Goal: Find specific page/section: Find specific page/section

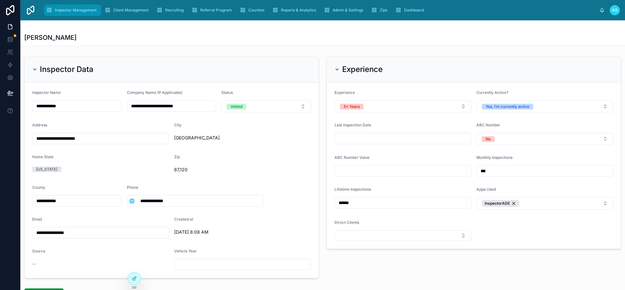
click at [62, 10] on span "Inspector Management" at bounding box center [76, 10] width 42 height 5
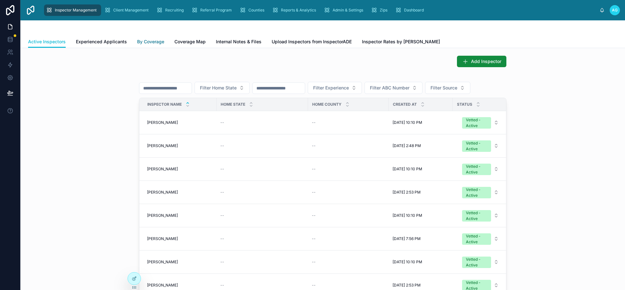
click at [150, 40] on span "By Coverage" at bounding box center [150, 42] width 27 height 6
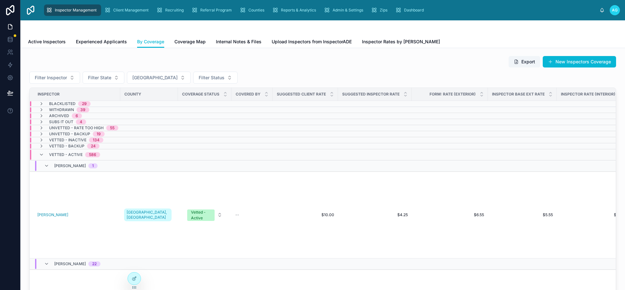
drag, startPoint x: 373, startPoint y: 59, endPoint x: 366, endPoint y: 59, distance: 6.7
click at [373, 59] on div "Export New Inspectors Coverage" at bounding box center [322, 62] width 587 height 12
click at [163, 78] on button "[GEOGRAPHIC_DATA]" at bounding box center [159, 78] width 64 height 12
type input "**********"
click at [128, 104] on span "[GEOGRAPHIC_DATA], [GEOGRAPHIC_DATA]" at bounding box center [146, 103] width 64 height 6
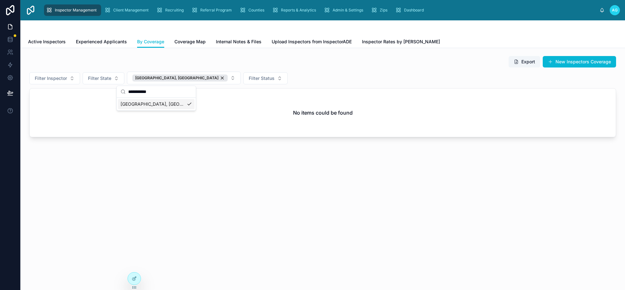
click at [279, 73] on div "Filter Inspector Filter State [GEOGRAPHIC_DATA], [GEOGRAPHIC_DATA] Filter Status" at bounding box center [322, 78] width 587 height 13
drag, startPoint x: 355, startPoint y: 68, endPoint x: 327, endPoint y: 67, distance: 27.1
click at [355, 68] on div "Export New Inspectors Coverage Filter Inspector Filter State [GEOGRAPHIC_DATA],…" at bounding box center [322, 97] width 587 height 82
click at [167, 76] on div "[GEOGRAPHIC_DATA], [GEOGRAPHIC_DATA]" at bounding box center [179, 78] width 95 height 7
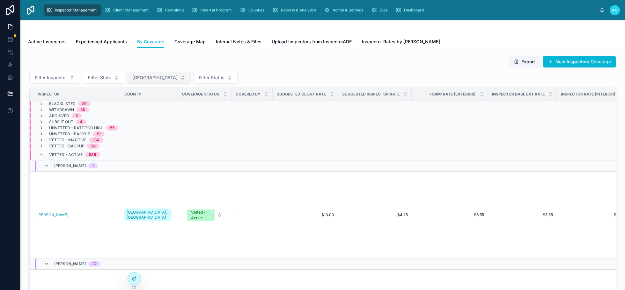
click at [152, 77] on span "[GEOGRAPHIC_DATA]" at bounding box center [154, 78] width 45 height 6
type input "********"
click at [143, 103] on span "[GEOGRAPHIC_DATA], [GEOGRAPHIC_DATA]" at bounding box center [146, 103] width 64 height 6
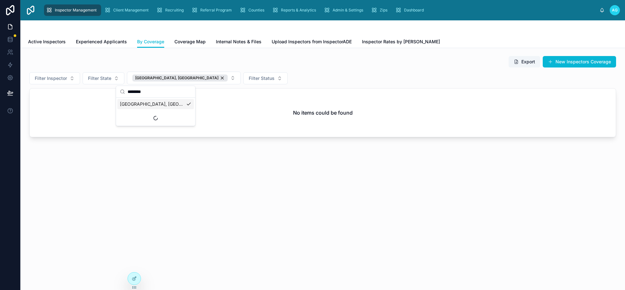
click at [264, 68] on div "Export New Inspectors Coverage" at bounding box center [322, 62] width 587 height 12
drag, startPoint x: 411, startPoint y: 71, endPoint x: 405, endPoint y: 68, distance: 6.3
click at [411, 71] on div "Export New Inspectors Coverage Filter Inspector Filter State [GEOGRAPHIC_DATA],…" at bounding box center [322, 97] width 587 height 82
click at [167, 78] on div "[GEOGRAPHIC_DATA], [GEOGRAPHIC_DATA]" at bounding box center [179, 78] width 95 height 7
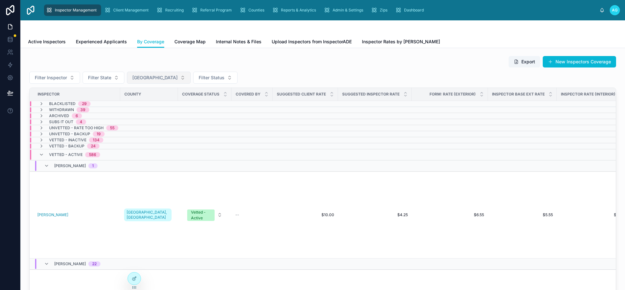
click at [141, 79] on span "[GEOGRAPHIC_DATA]" at bounding box center [154, 78] width 45 height 6
type input "********"
click at [138, 105] on span "Sangamon, [GEOGRAPHIC_DATA]" at bounding box center [146, 103] width 64 height 6
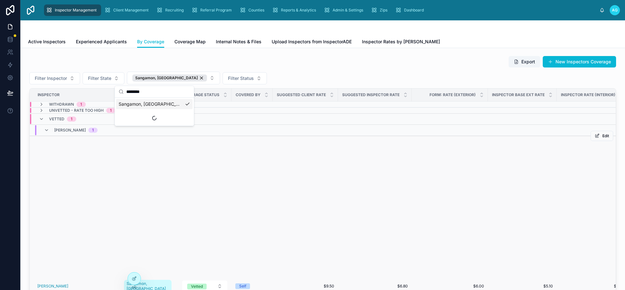
click at [144, 158] on td "Sangamon, [GEOGRAPHIC_DATA]" at bounding box center [149, 286] width 58 height 301
click at [67, 129] on span "[PERSON_NAME]" at bounding box center [70, 130] width 32 height 5
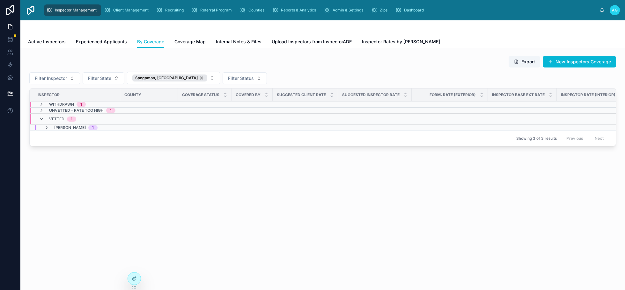
click at [47, 129] on icon at bounding box center [46, 127] width 5 height 5
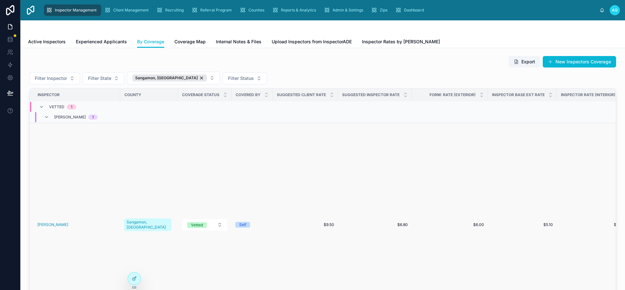
scroll to position [55, 0]
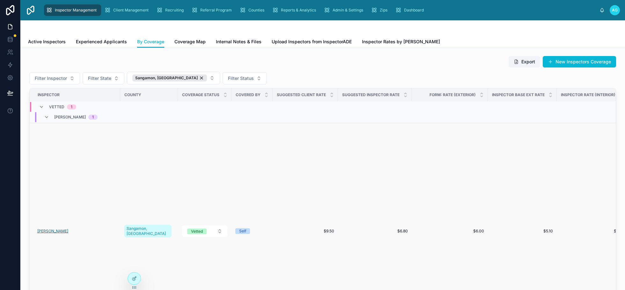
click at [57, 230] on span "[PERSON_NAME]" at bounding box center [52, 231] width 31 height 5
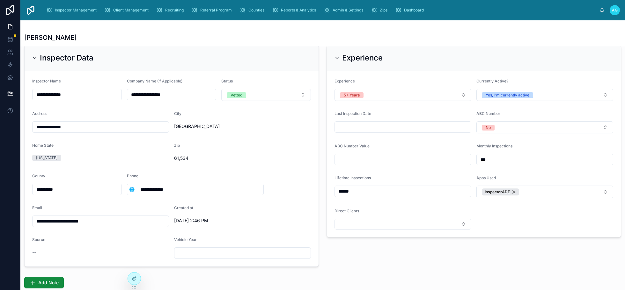
scroll to position [32, 0]
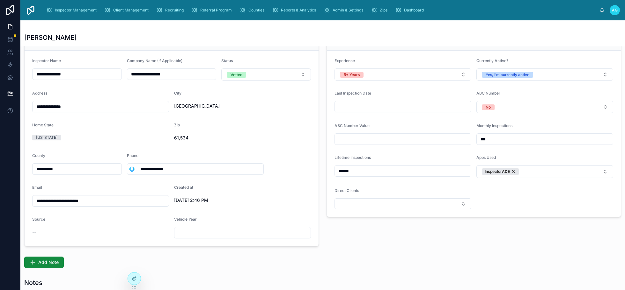
drag, startPoint x: 177, startPoint y: 171, endPoint x: 139, endPoint y: 170, distance: 37.9
click at [139, 170] on input "**********" at bounding box center [199, 169] width 127 height 9
type input "**********"
click at [393, 33] on div "[PERSON_NAME]" at bounding box center [322, 33] width 597 height 26
